Goal: Download file/media

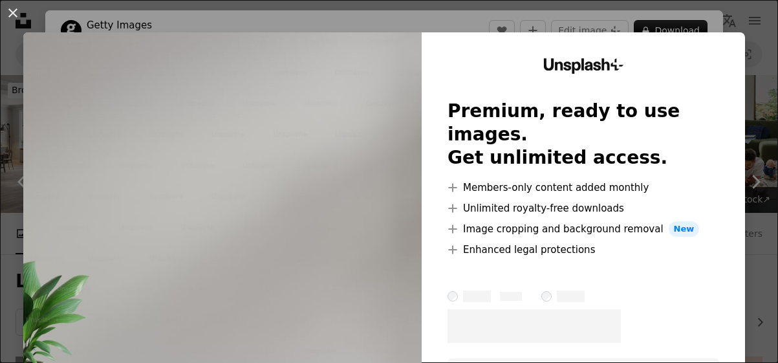
scroll to position [1570, 0]
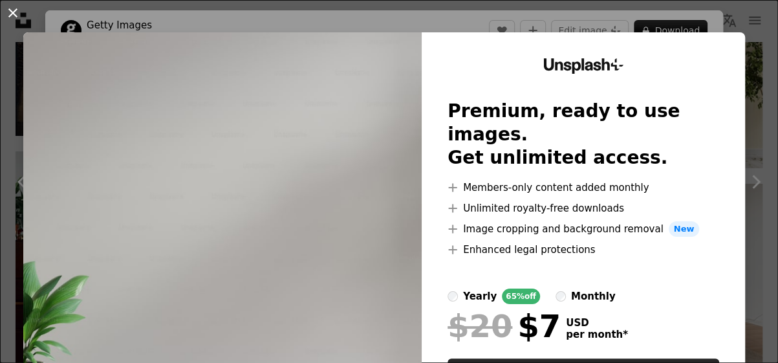
click at [14, 16] on button "An X shape" at bounding box center [13, 13] width 16 height 16
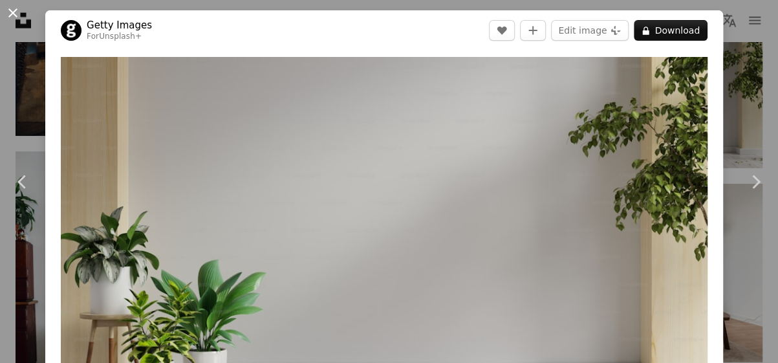
click at [12, 12] on button "An X shape" at bounding box center [13, 13] width 16 height 16
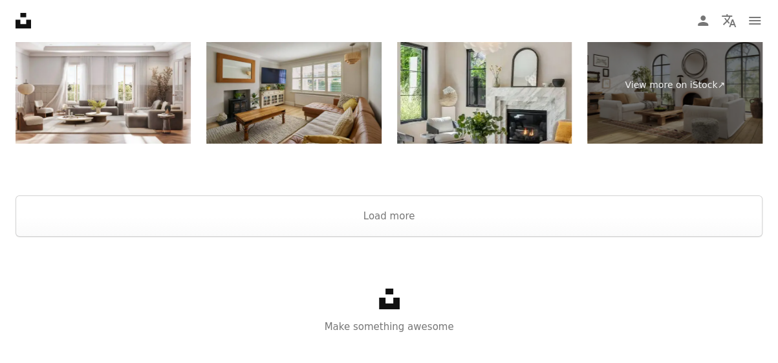
scroll to position [2513, 0]
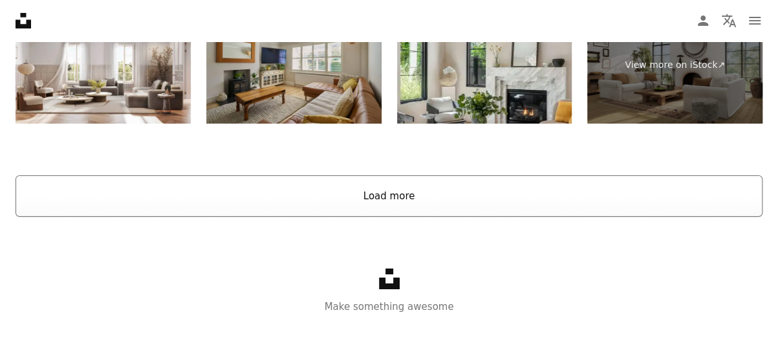
click at [386, 195] on button "Load more" at bounding box center [389, 195] width 747 height 41
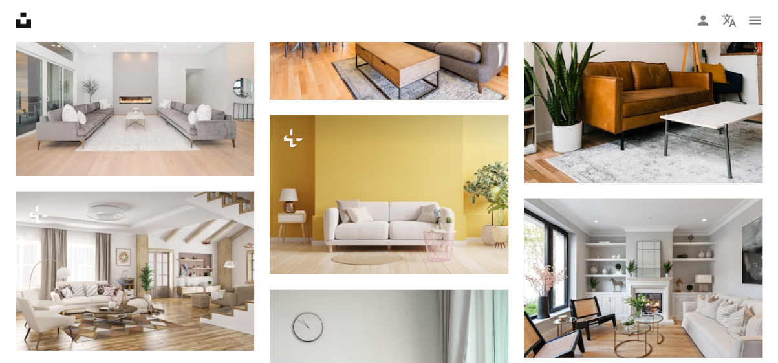
scroll to position [0, 0]
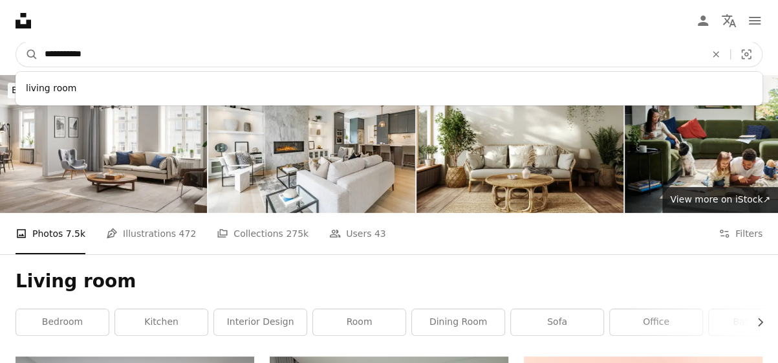
drag, startPoint x: 102, startPoint y: 61, endPoint x: 0, endPoint y: 47, distance: 102.6
click at [38, 47] on input "**********" at bounding box center [370, 54] width 664 height 25
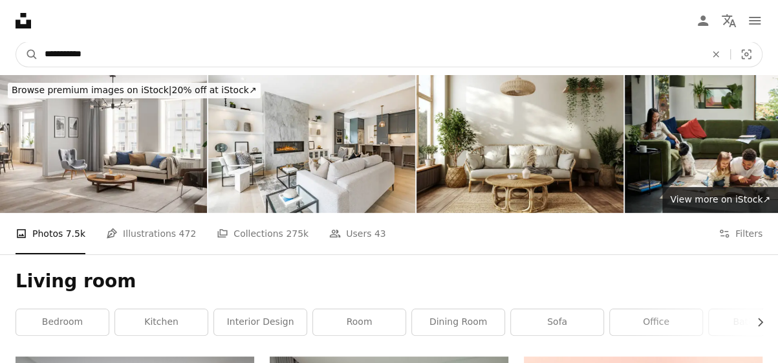
type input "**********"
click button "A magnifying glass" at bounding box center [27, 54] width 22 height 25
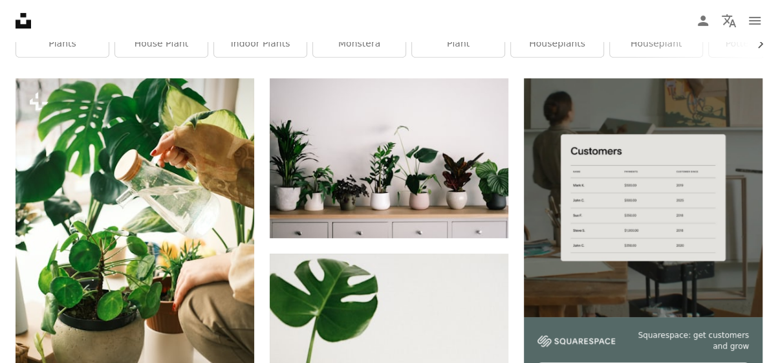
scroll to position [274, 0]
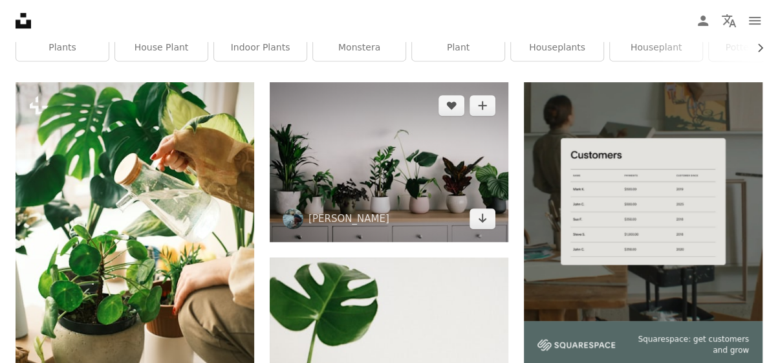
click at [393, 179] on img at bounding box center [389, 161] width 239 height 159
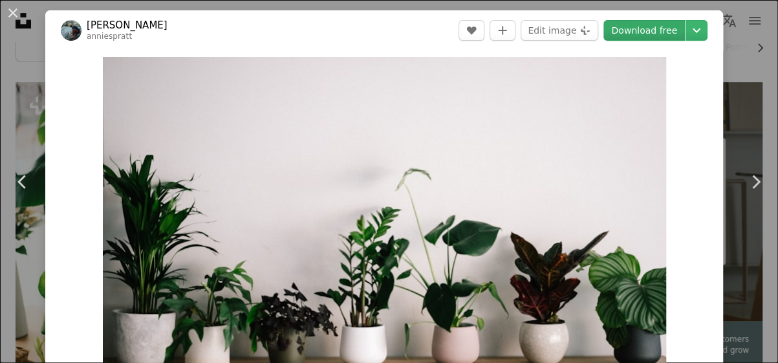
click at [642, 35] on link "Download free" at bounding box center [645, 30] width 82 height 21
